Goal: Check status: Check status

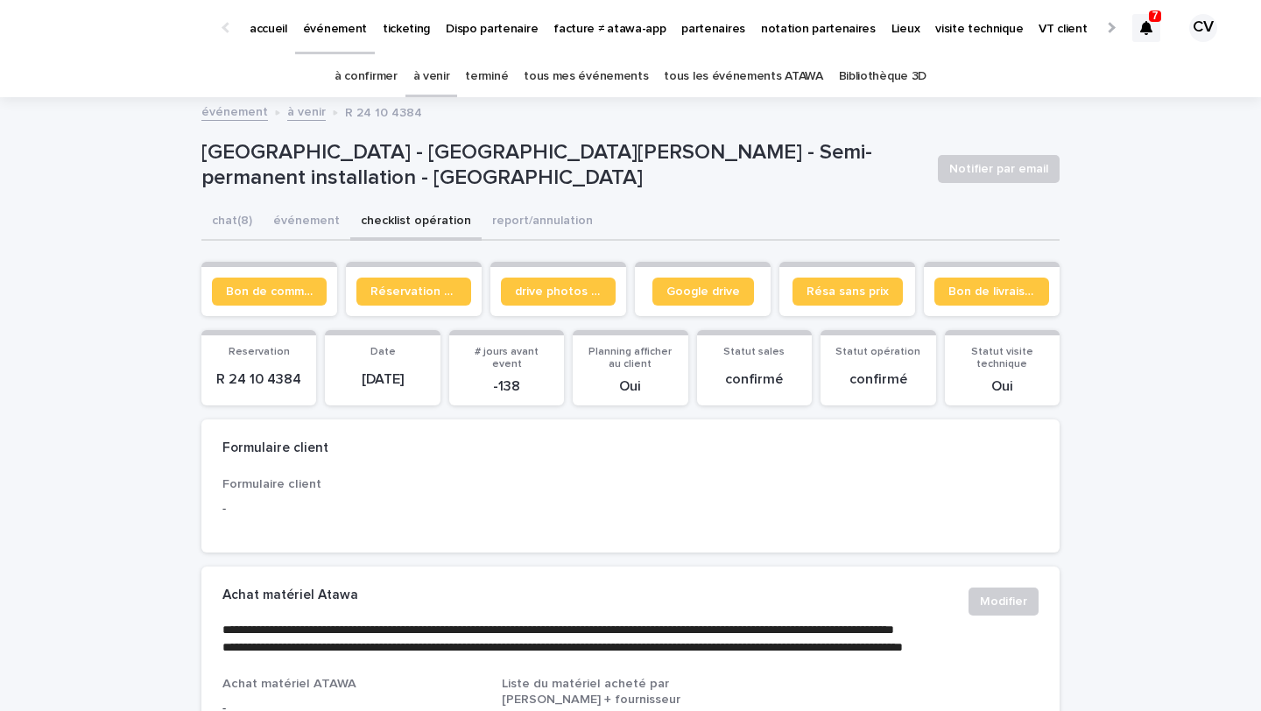
click at [1138, 31] on div at bounding box center [1146, 28] width 28 height 28
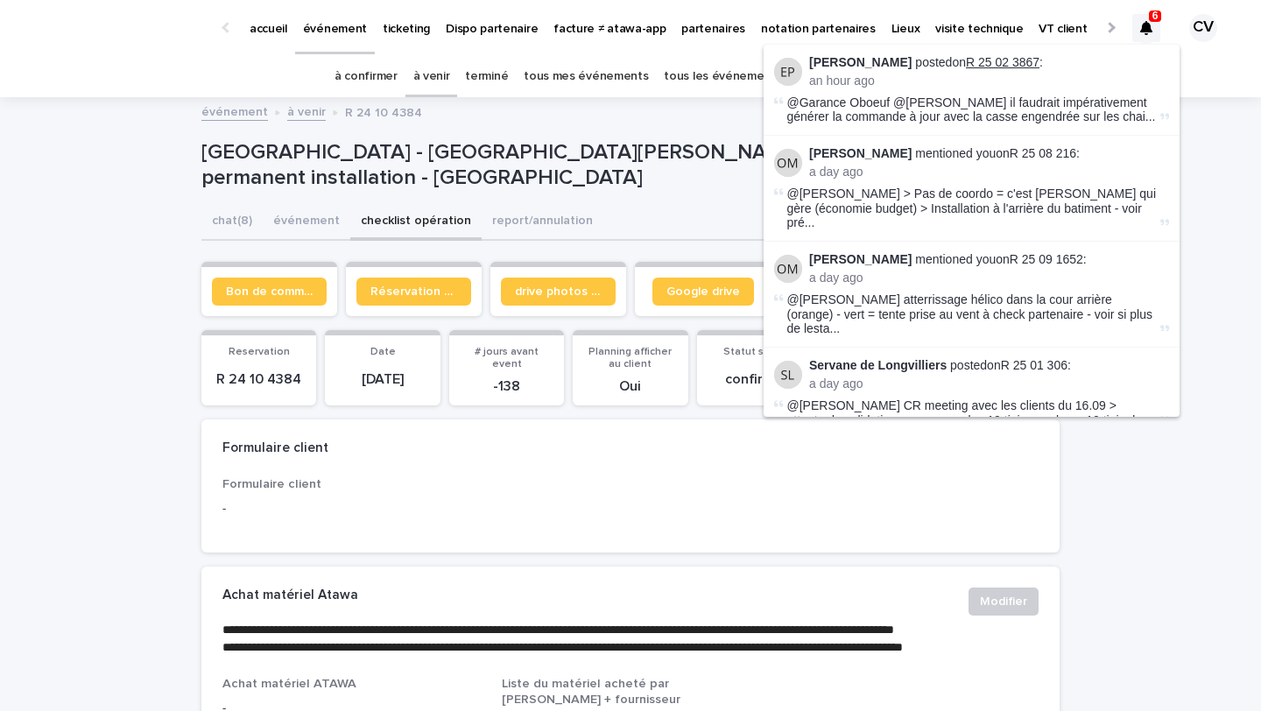
click at [1039, 63] on link "R 25 02 3867" at bounding box center [1003, 62] width 74 height 14
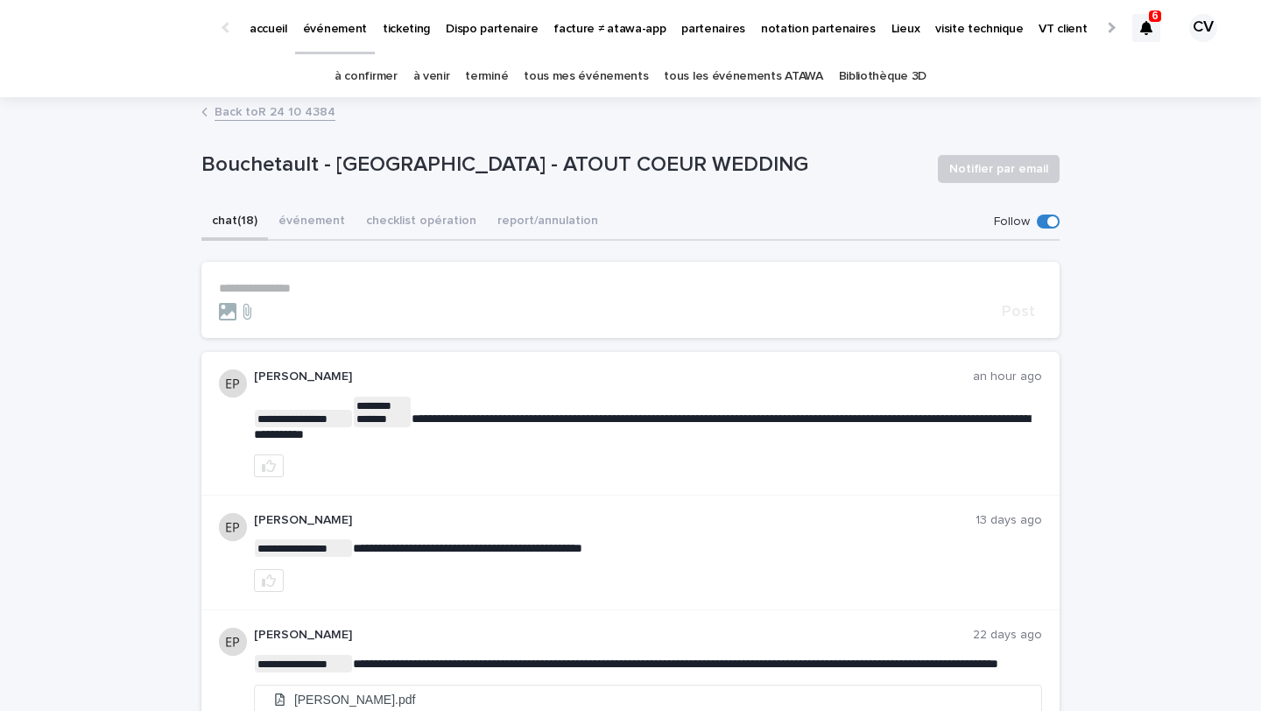
click at [499, 67] on link "terminé" at bounding box center [486, 76] width 43 height 41
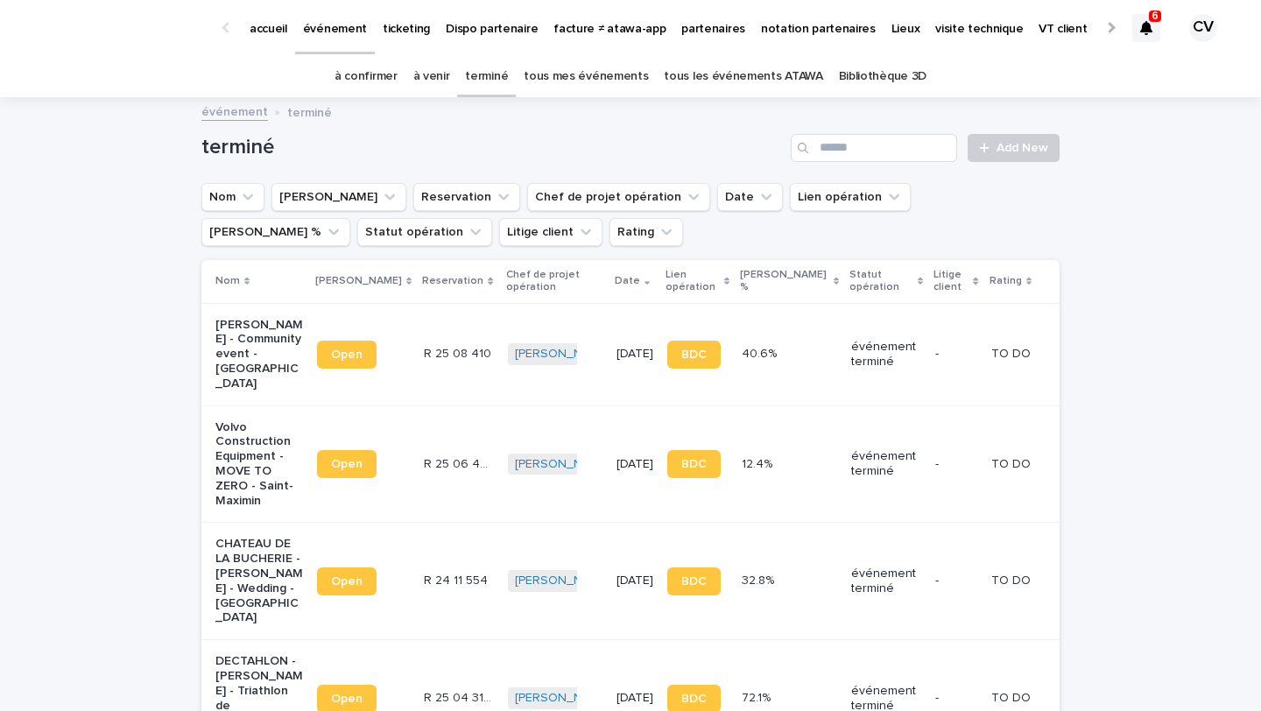
click at [219, 354] on p "[PERSON_NAME] - Community event - [GEOGRAPHIC_DATA]" at bounding box center [259, 355] width 88 height 74
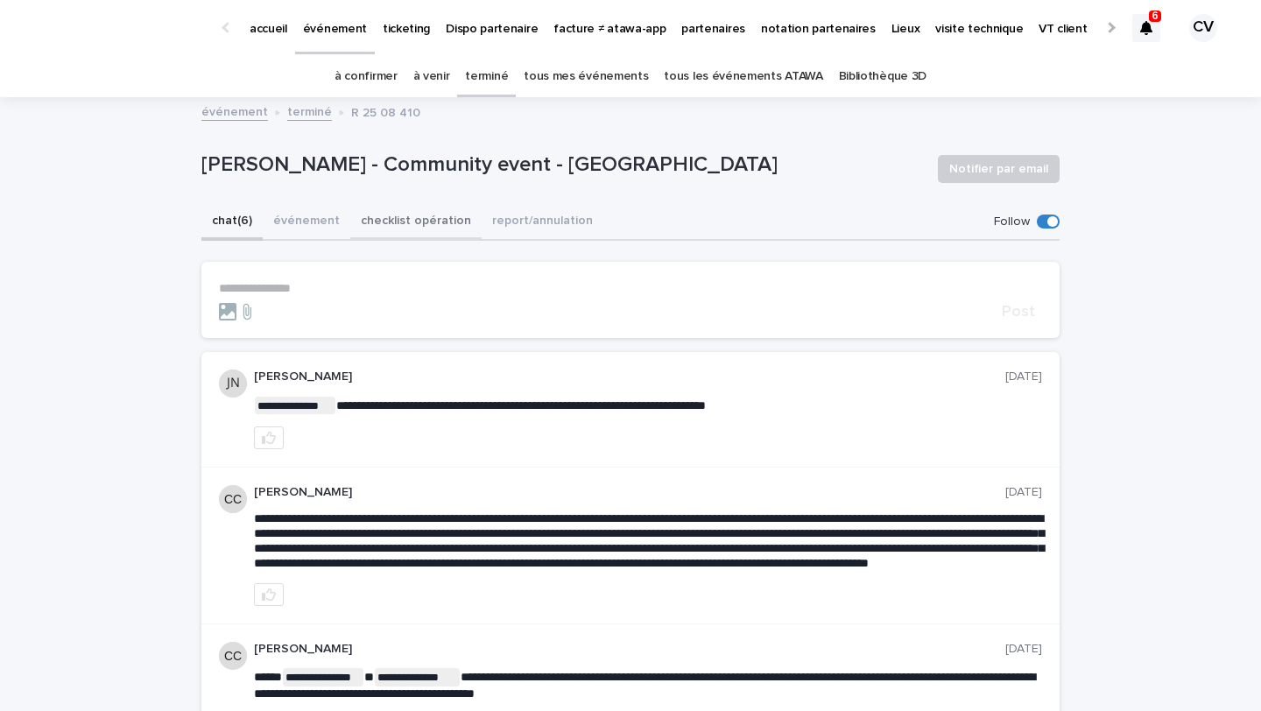
click at [397, 222] on button "checklist opération" at bounding box center [415, 222] width 131 height 37
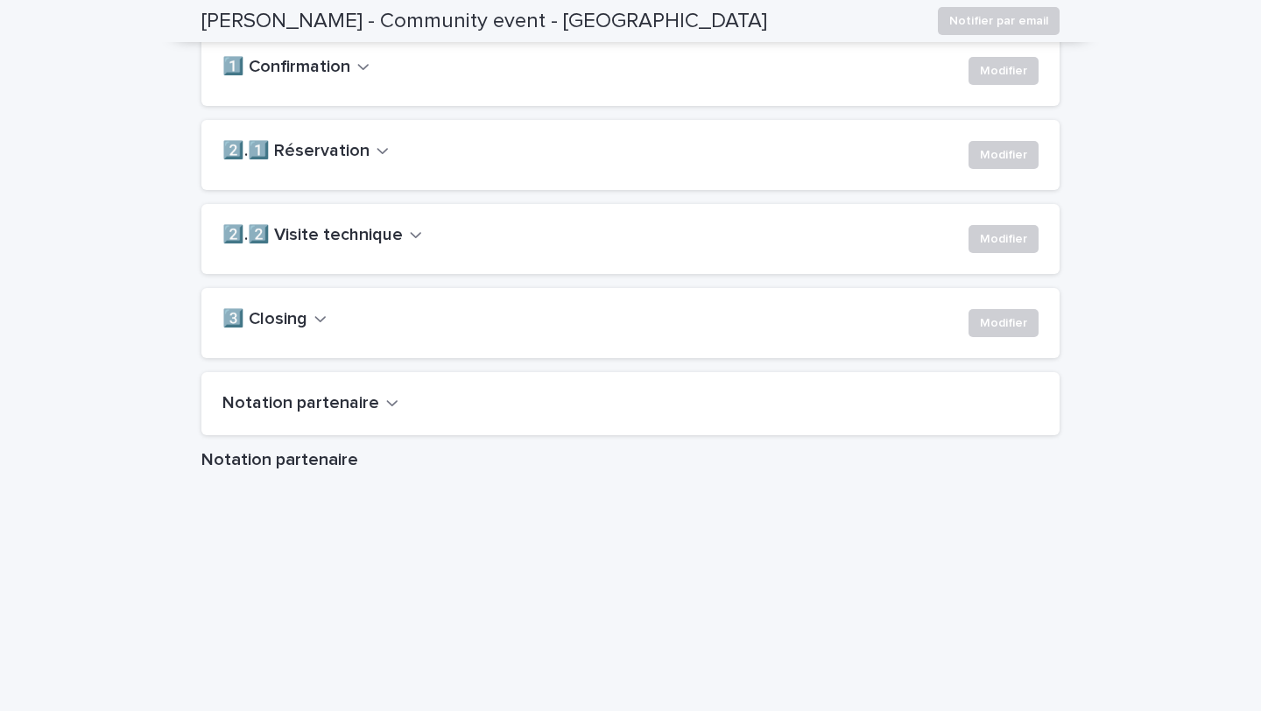
scroll to position [1769, 0]
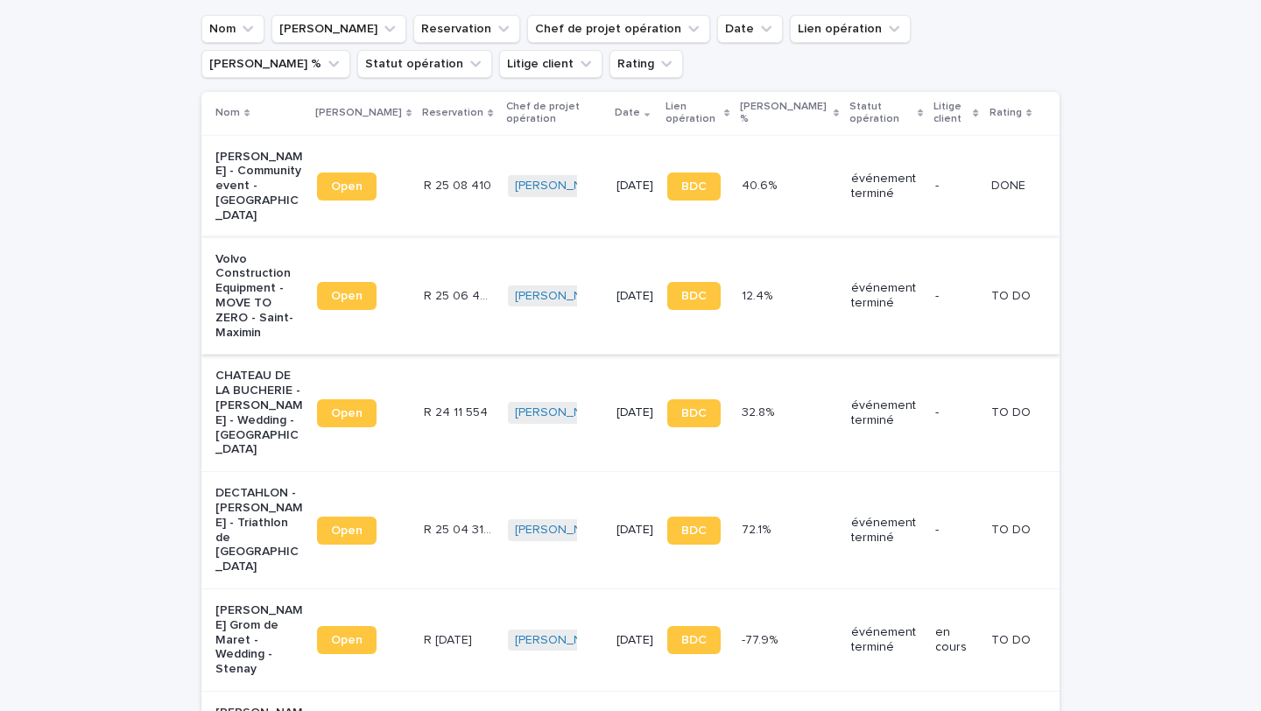
scroll to position [169, 0]
click at [236, 305] on p "Volvo Construction Equipment - MOVE TO ZERO - Saint-Maximin" at bounding box center [259, 295] width 88 height 88
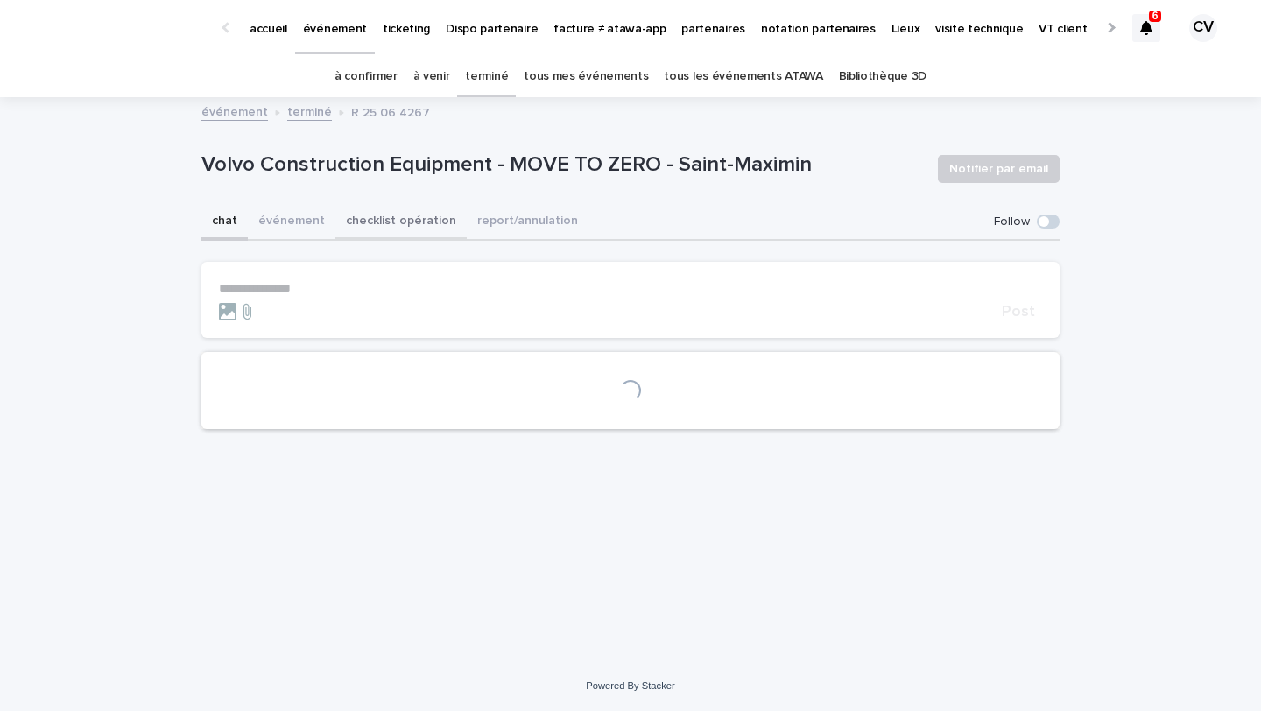
click at [429, 222] on button "checklist opération" at bounding box center [400, 222] width 131 height 37
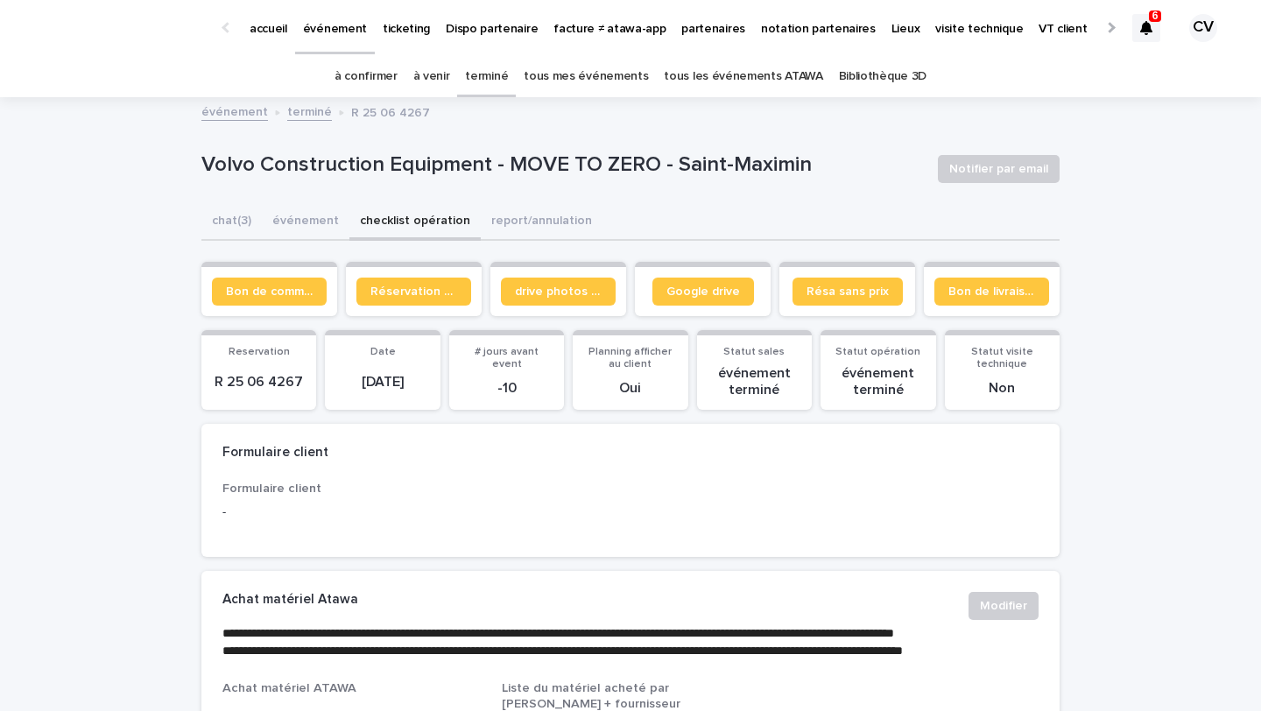
click at [458, 66] on div "à venir" at bounding box center [431, 76] width 53 height 41
click at [445, 79] on link "à venir" at bounding box center [431, 76] width 37 height 41
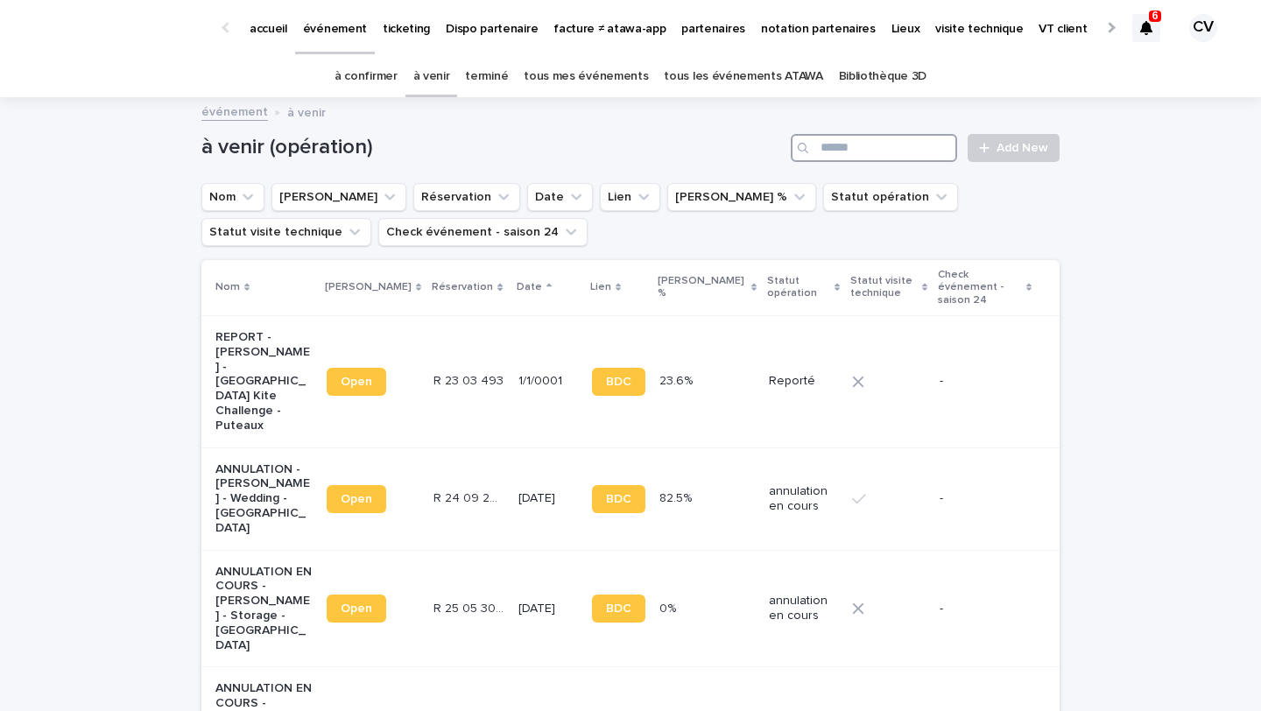
click at [914, 138] on input "Search" at bounding box center [874, 148] width 166 height 28
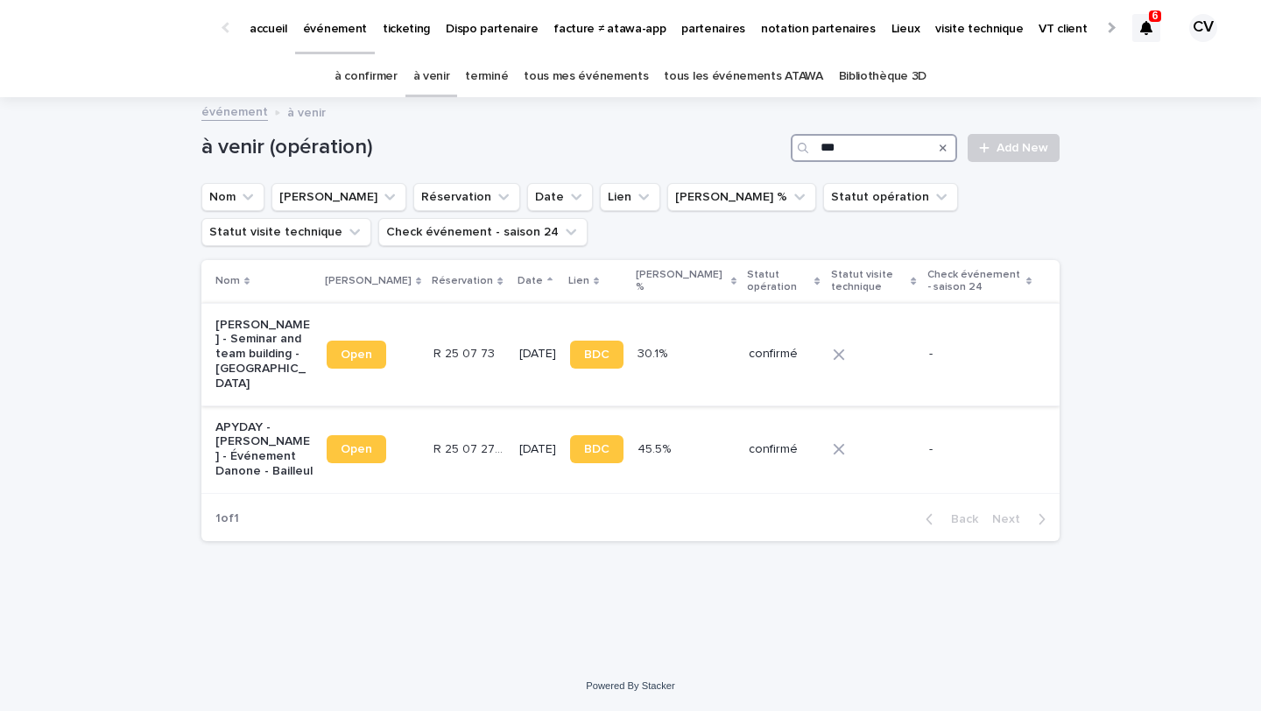
type input "***"
click at [250, 342] on p "[PERSON_NAME] - Seminar and team building - [GEOGRAPHIC_DATA]" at bounding box center [263, 355] width 97 height 74
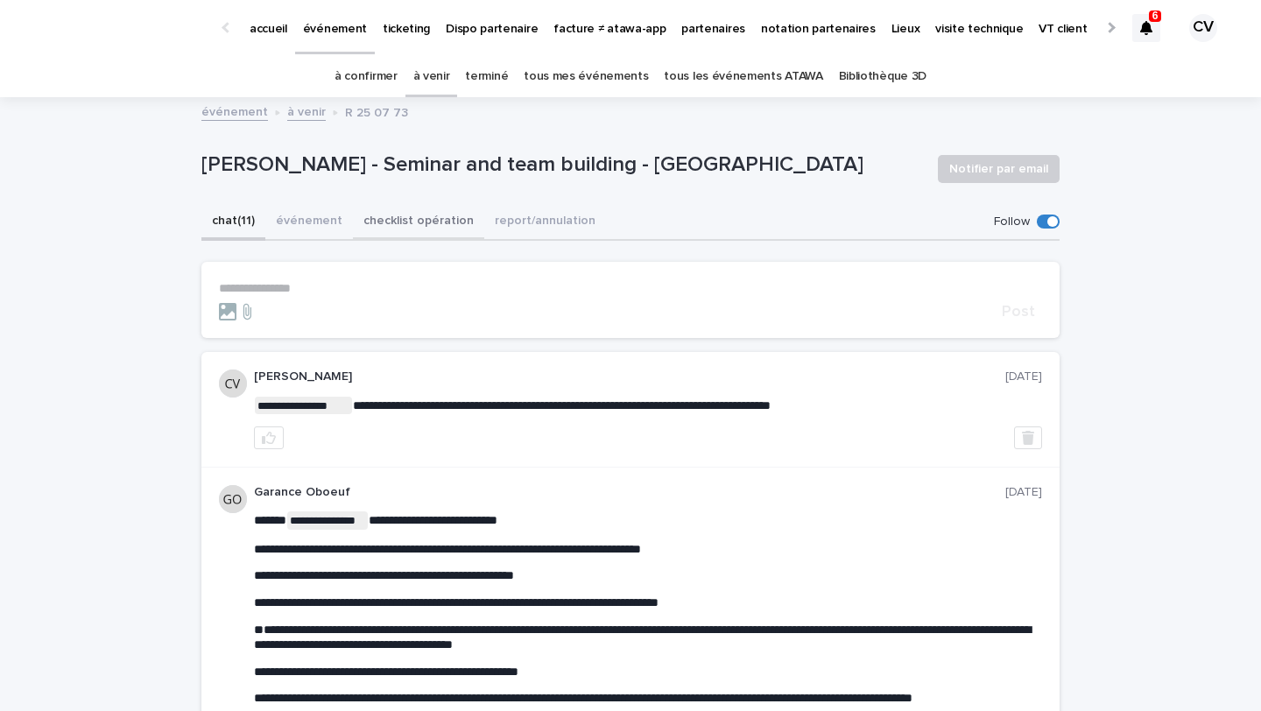
click at [439, 220] on button "checklist opération" at bounding box center [418, 222] width 131 height 37
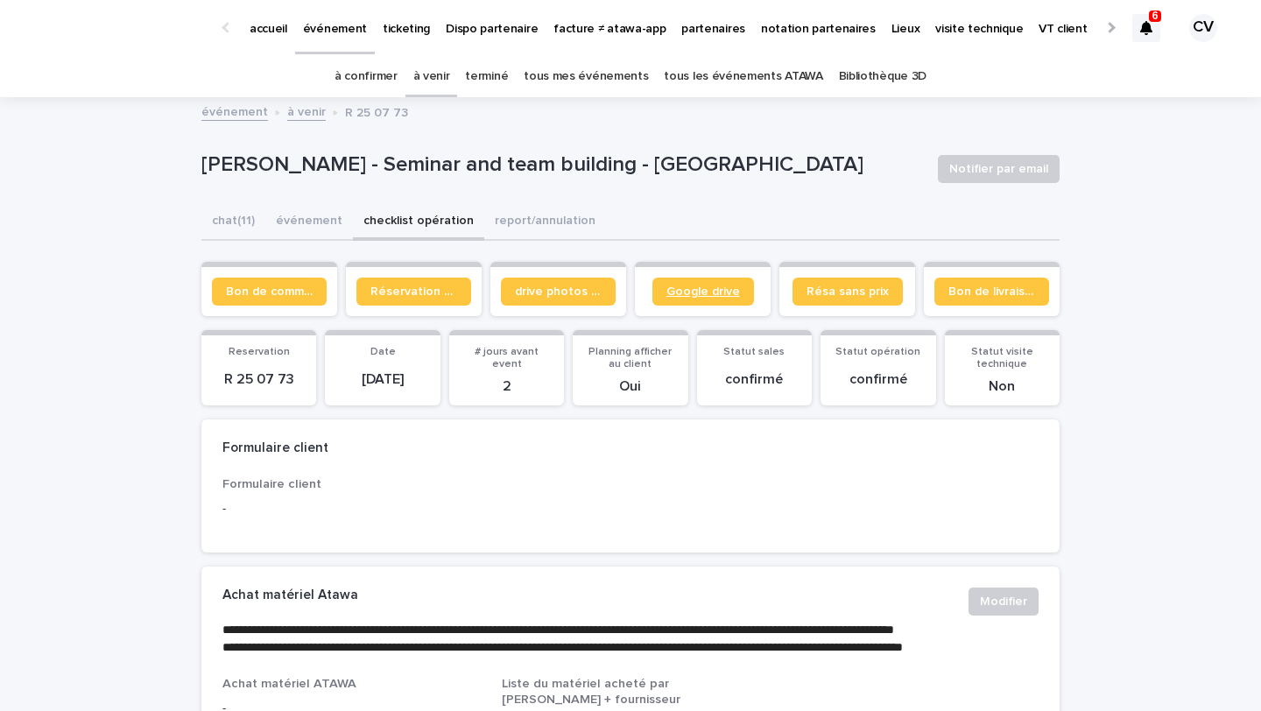
click at [717, 292] on span "Google drive" at bounding box center [703, 291] width 74 height 12
